Goal: Information Seeking & Learning: Learn about a topic

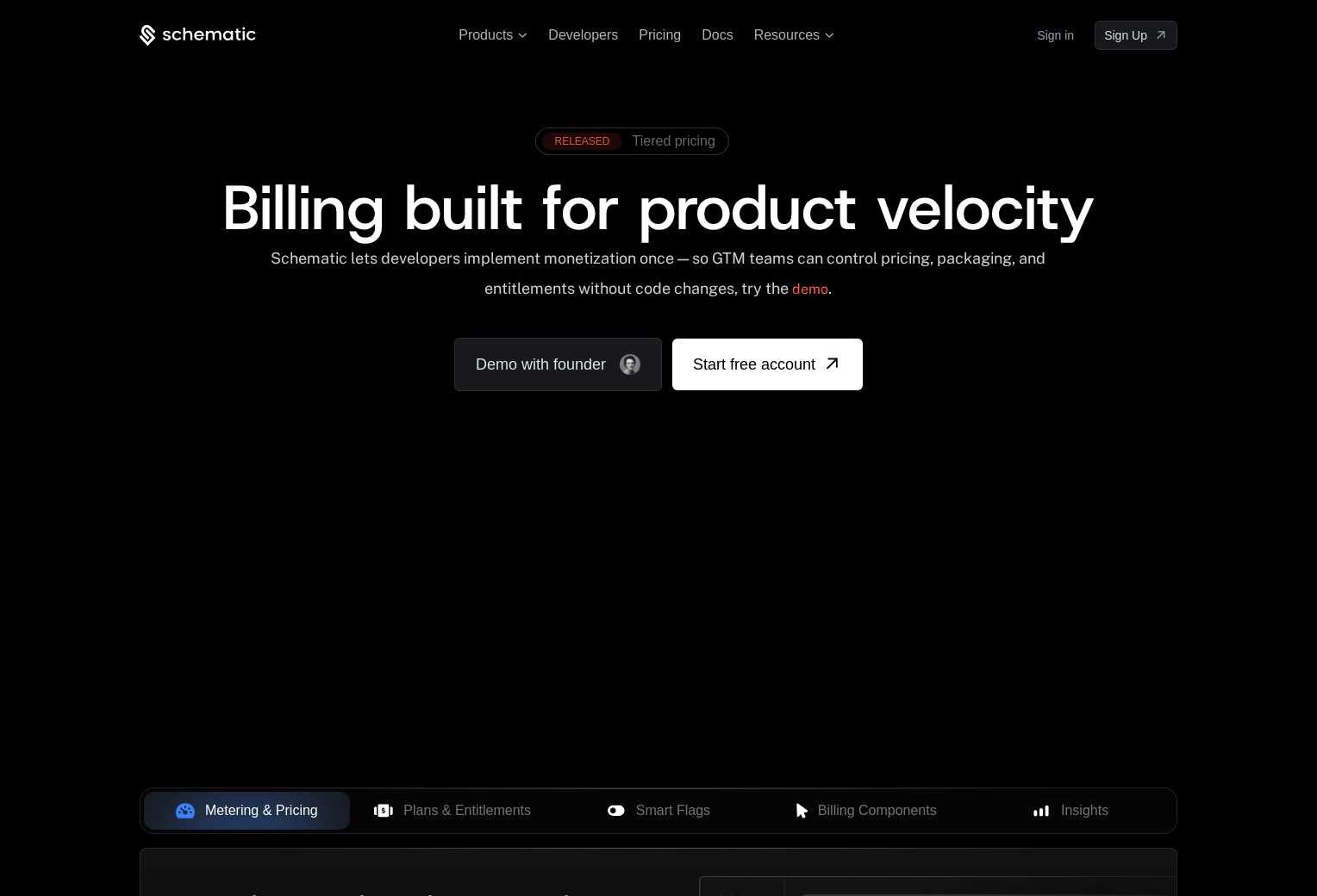
click at [660, 134] on span "Tiered pricing" at bounding box center [673, 142] width 83 height 16
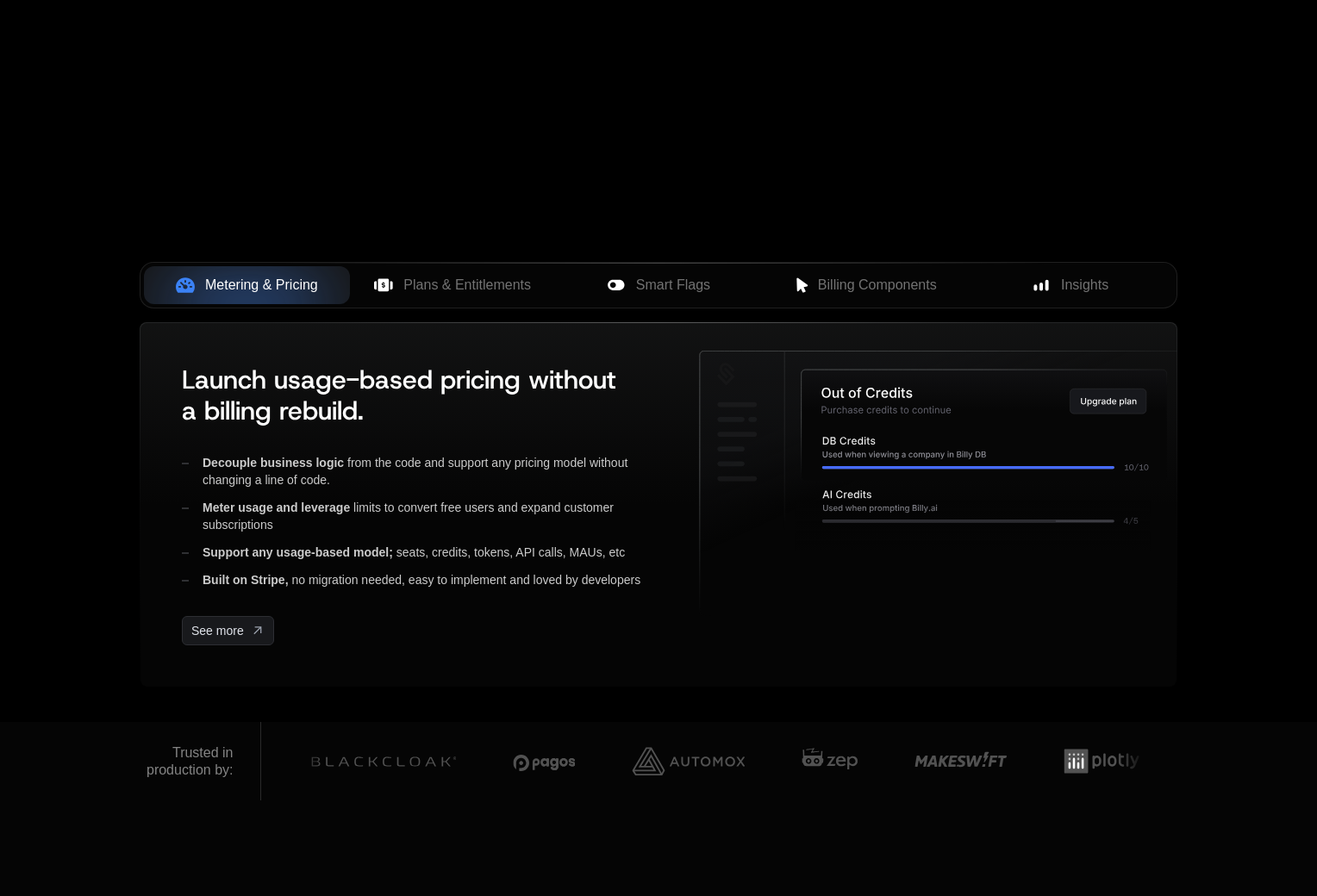
scroll to position [613, 0]
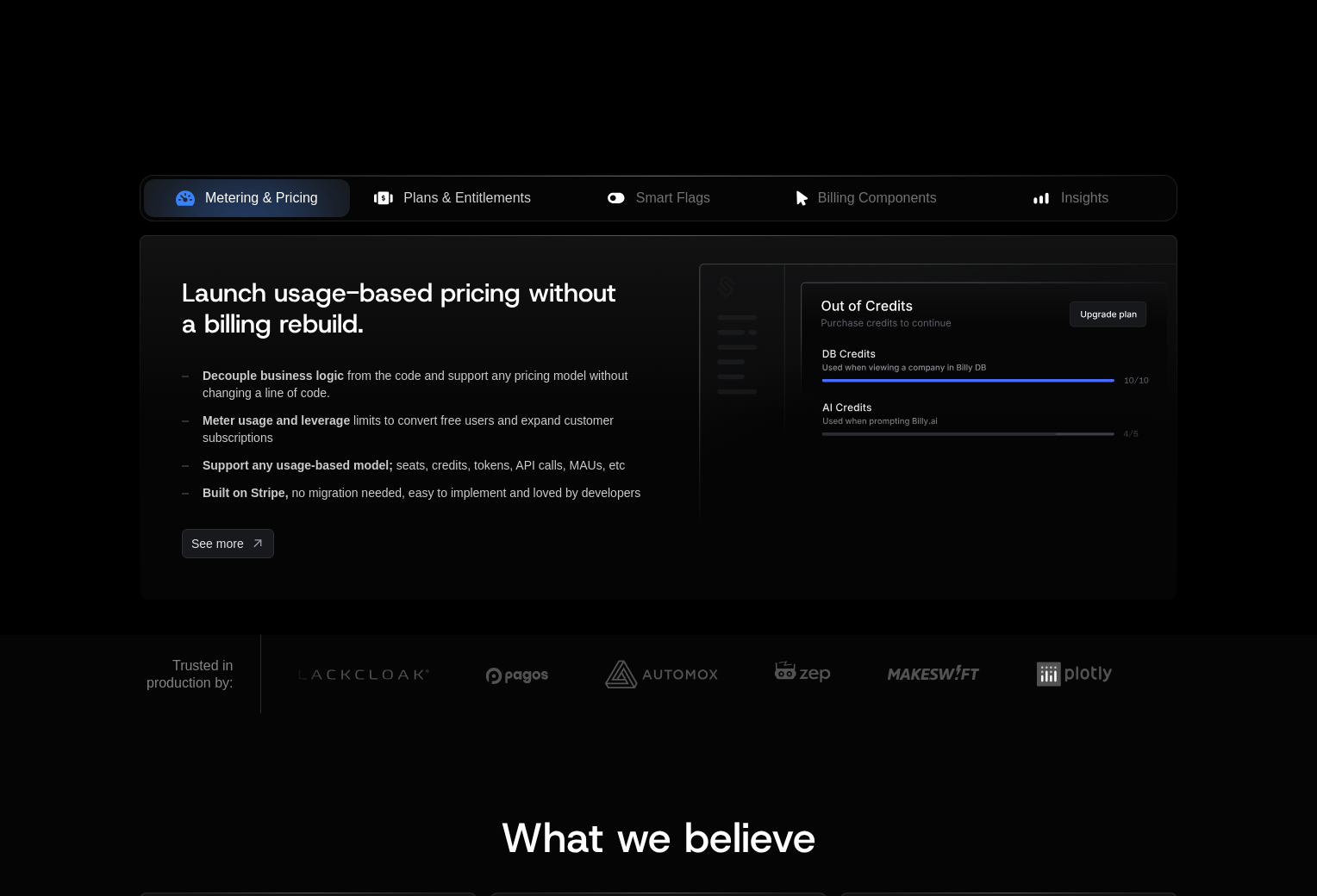
click at [428, 186] on button "Plans & Entitlements" at bounding box center [453, 199] width 206 height 38
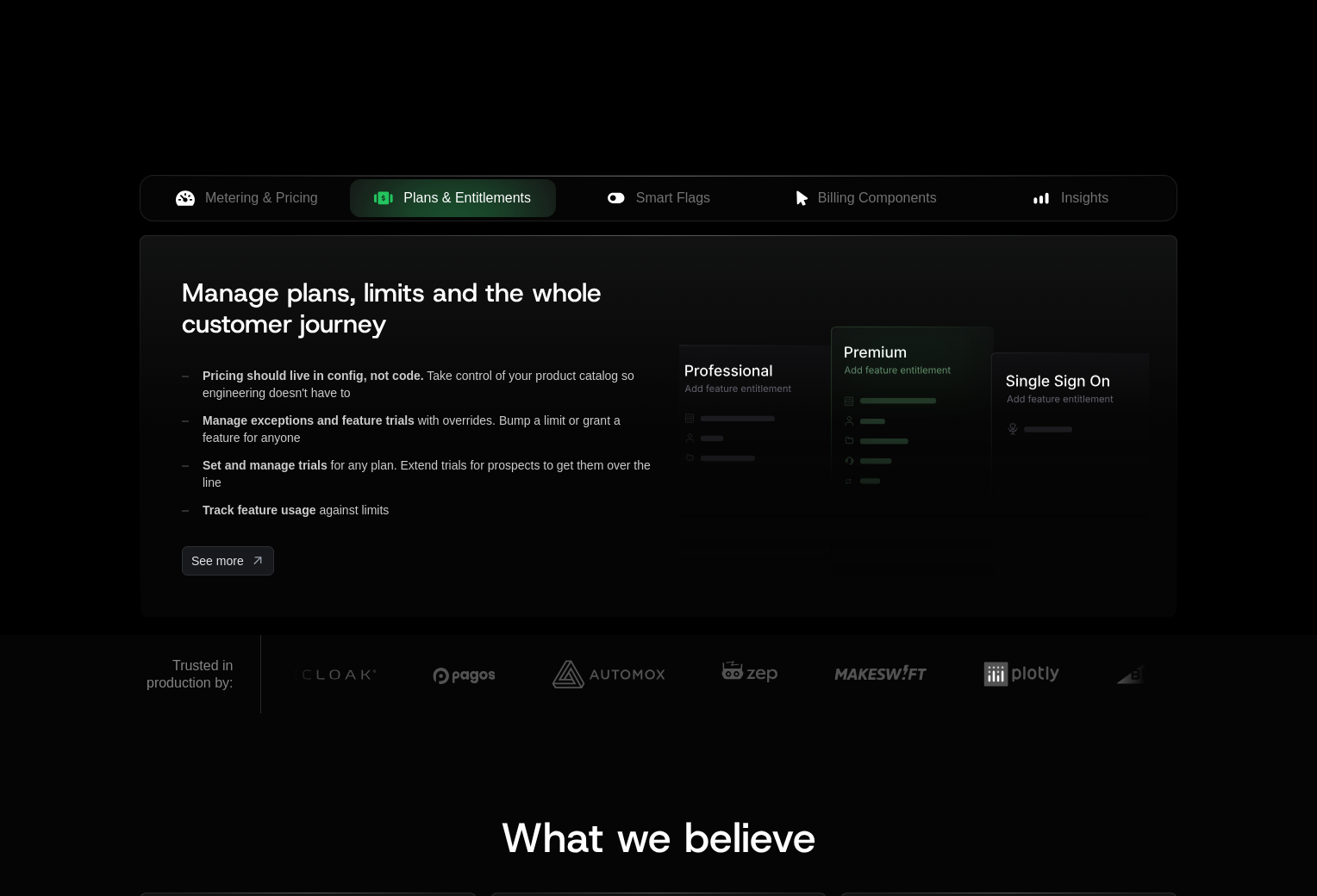
click at [427, 198] on span "Plans & Entitlements" at bounding box center [467, 198] width 128 height 21
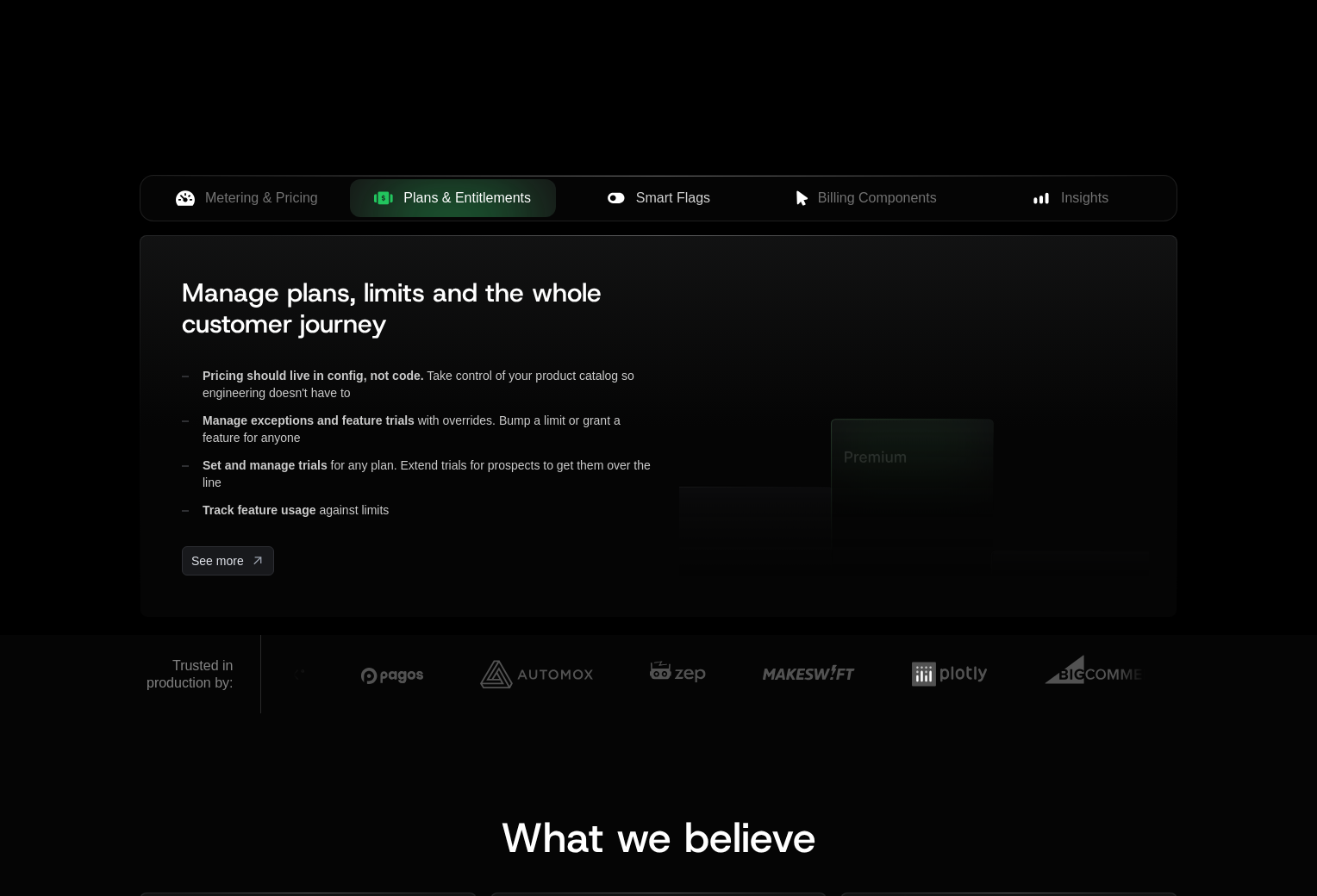
click at [628, 193] on div "Smart Flags" at bounding box center [658, 198] width 179 height 21
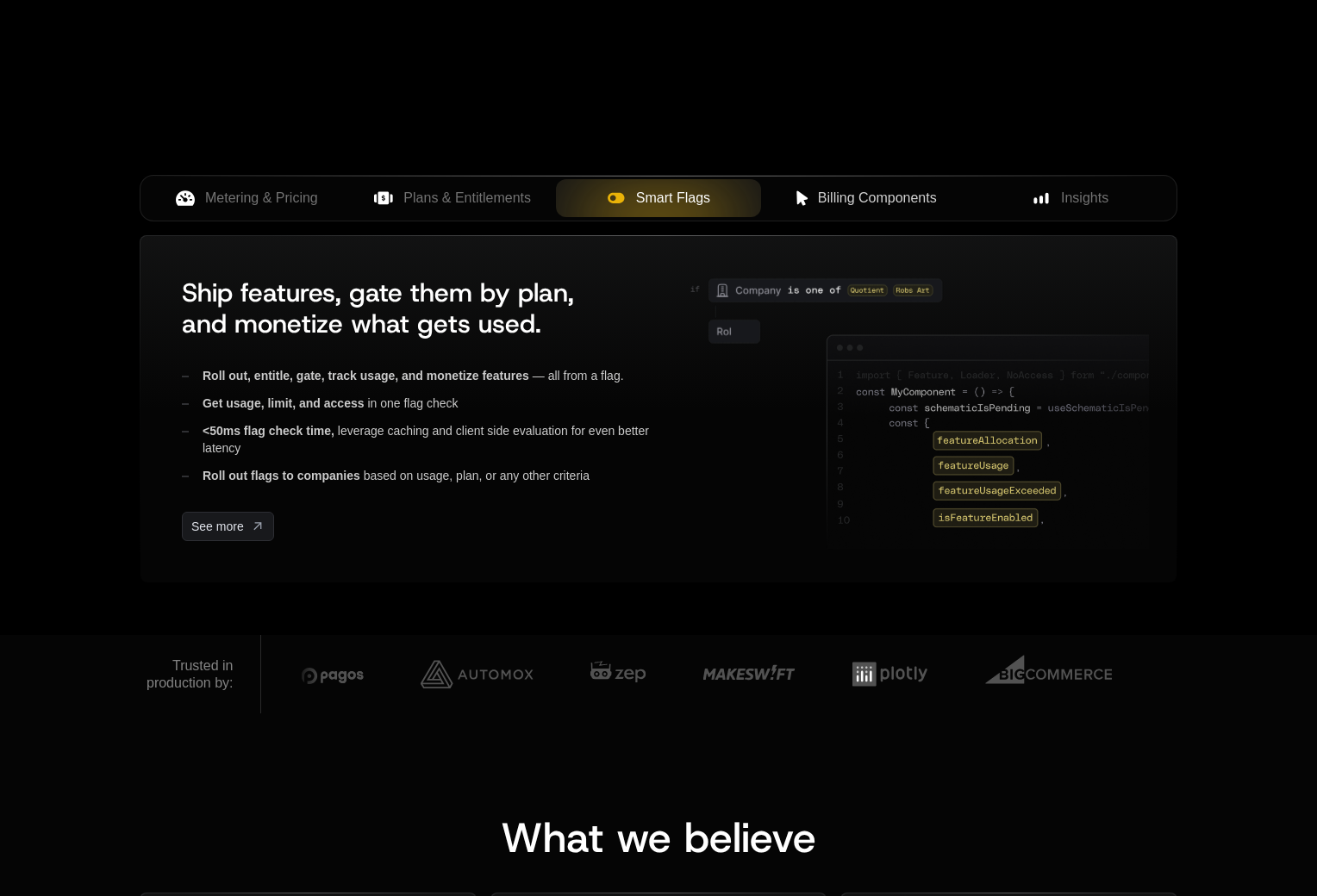
click at [896, 205] on span "Billing Components" at bounding box center [877, 198] width 119 height 21
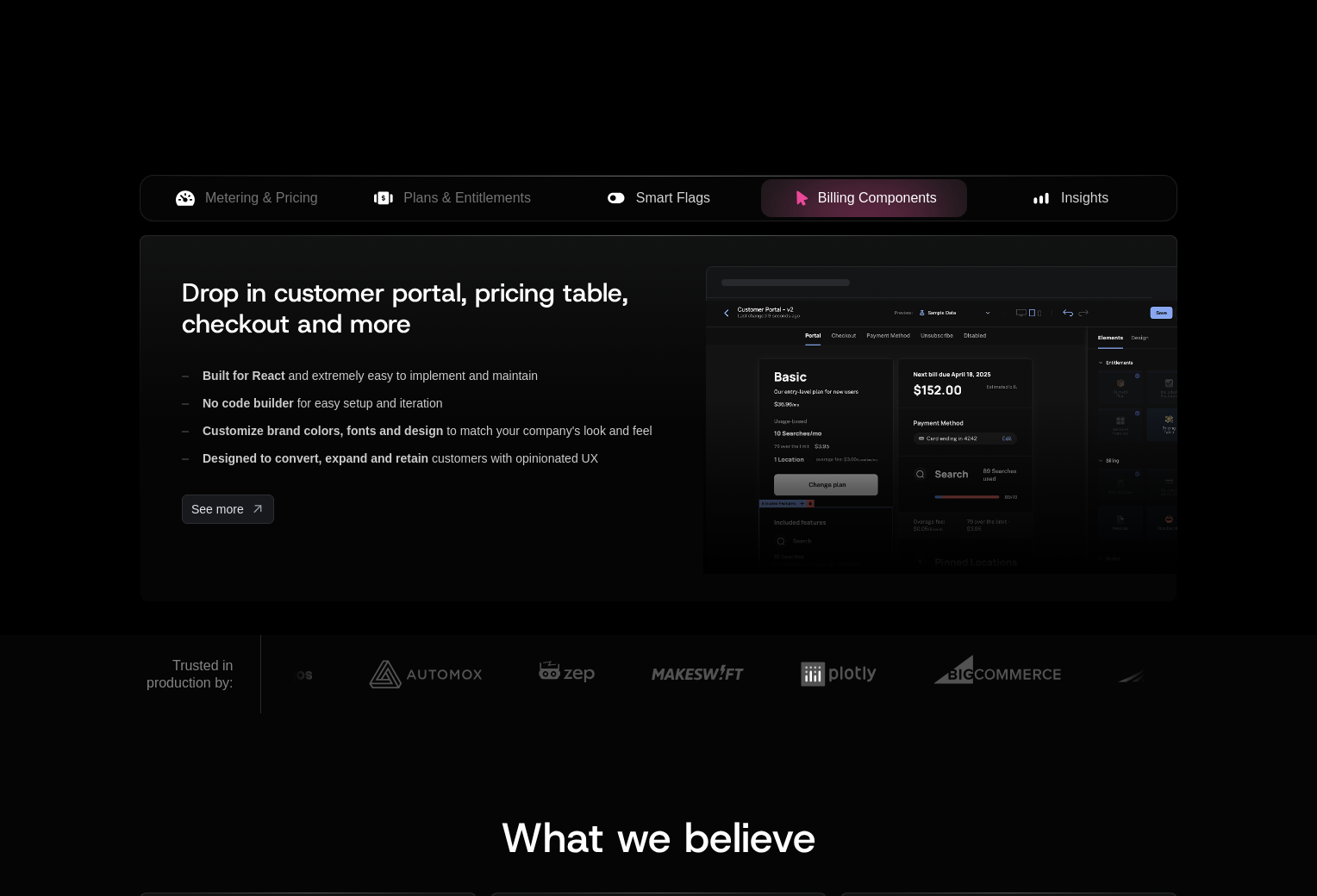
click at [1047, 205] on icon at bounding box center [1041, 199] width 16 height 16
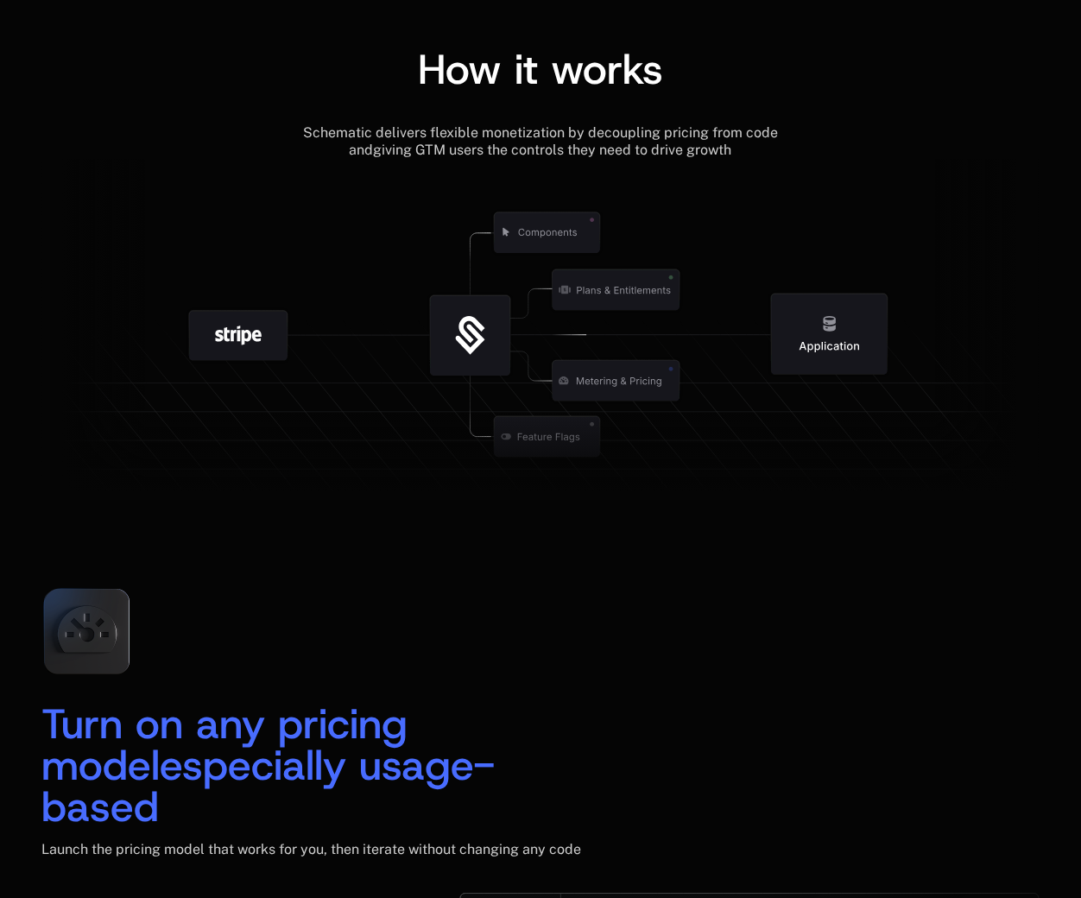
scroll to position [1997, 0]
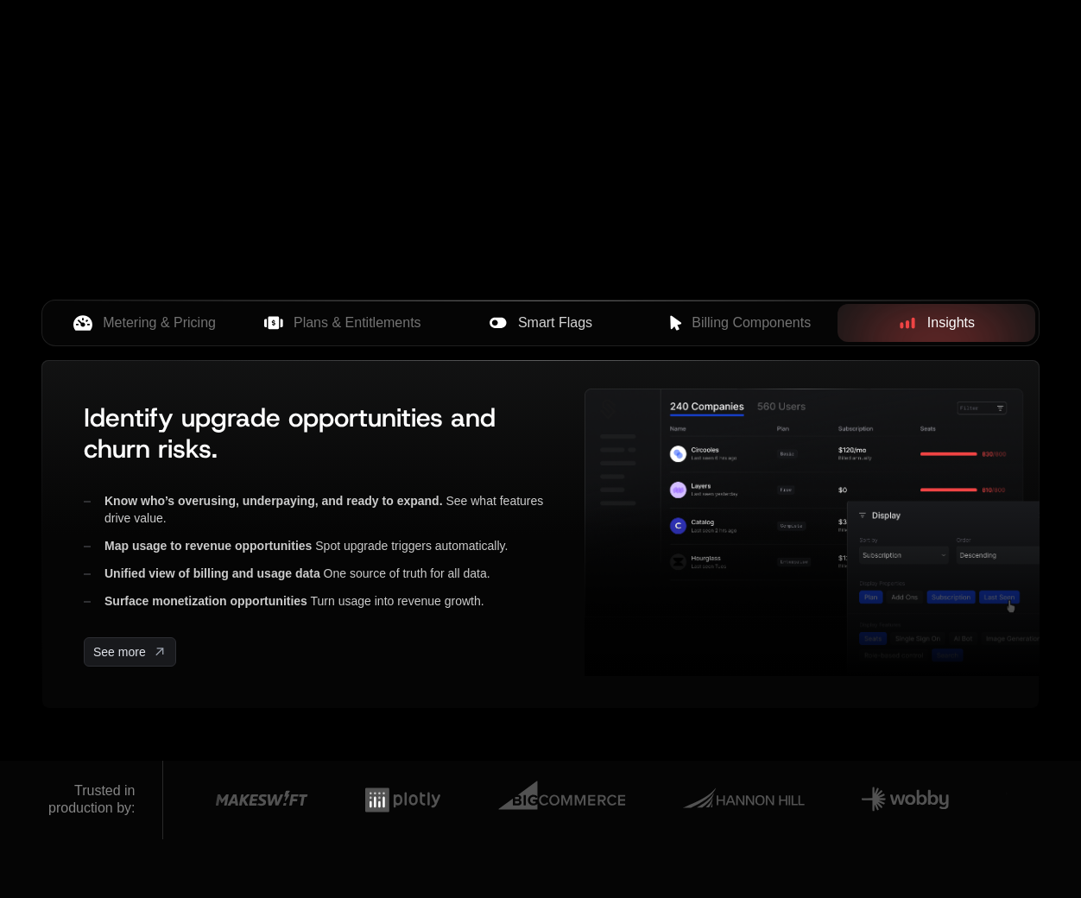
scroll to position [519, 0]
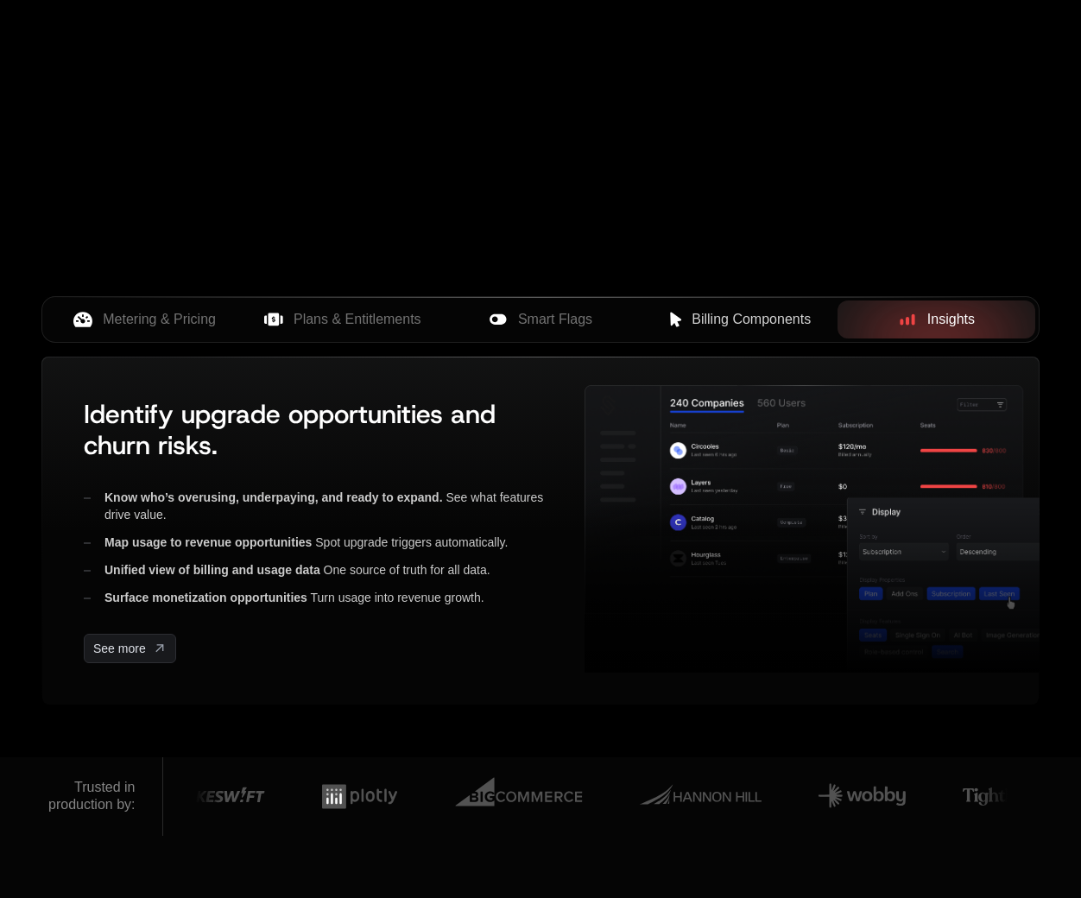
click at [719, 326] on span "Billing Components" at bounding box center [751, 319] width 119 height 21
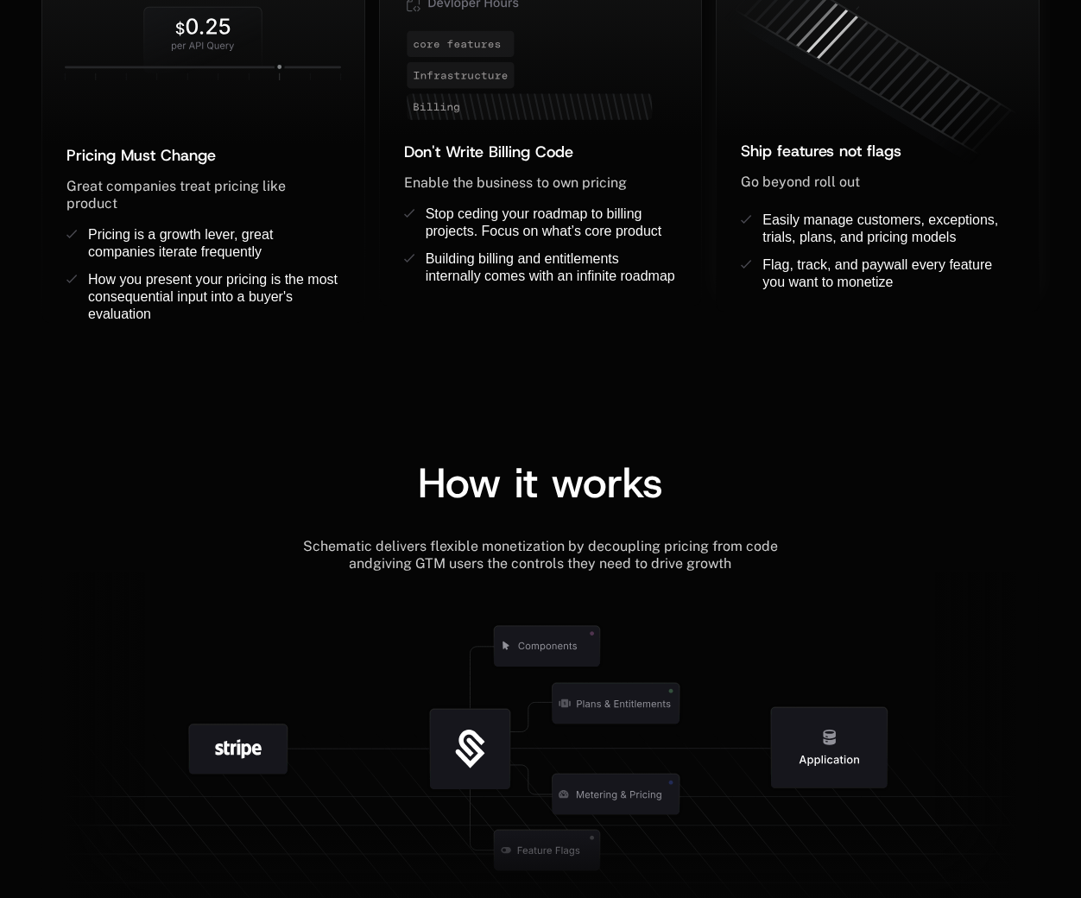
scroll to position [1580, 0]
